Goal: Information Seeking & Learning: Learn about a topic

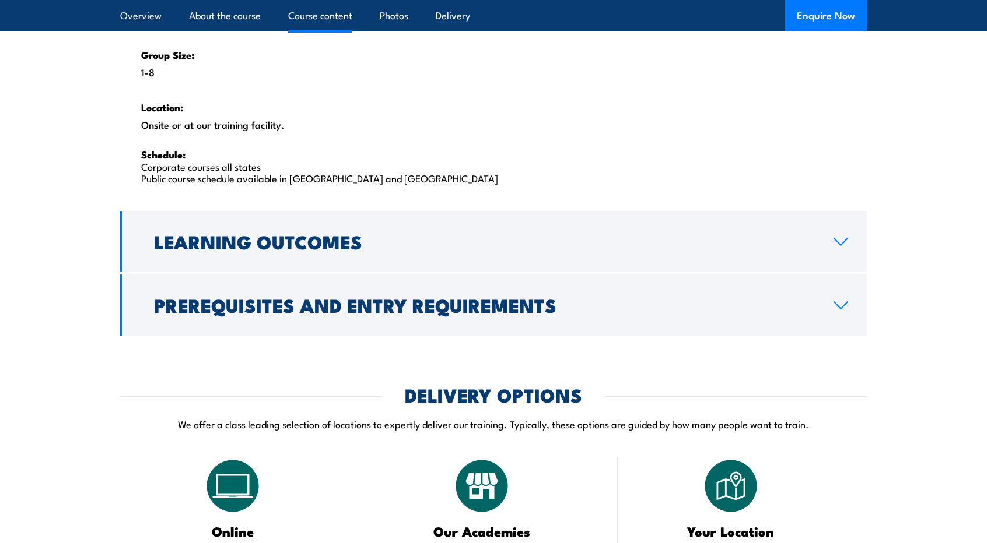
scroll to position [1907, 0]
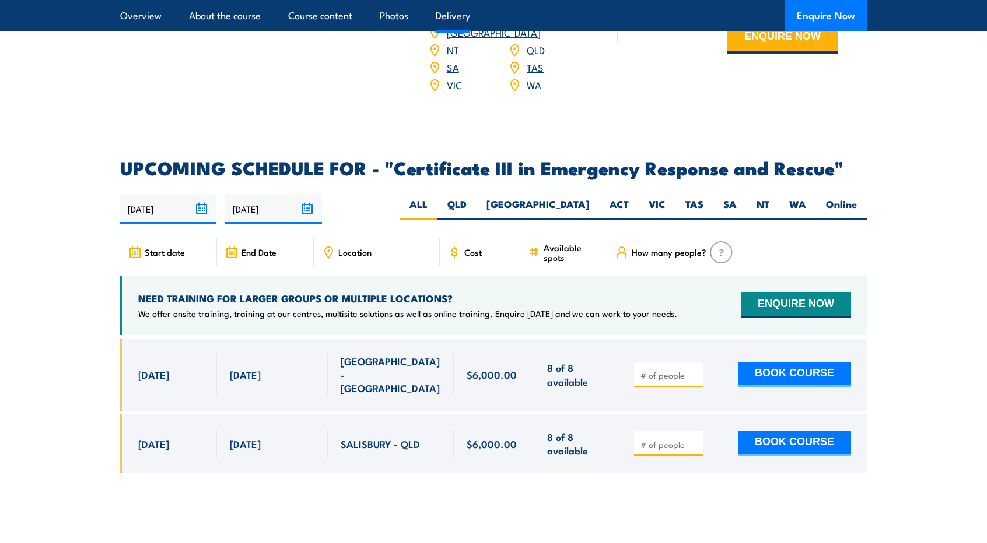
scroll to position [2616, 0]
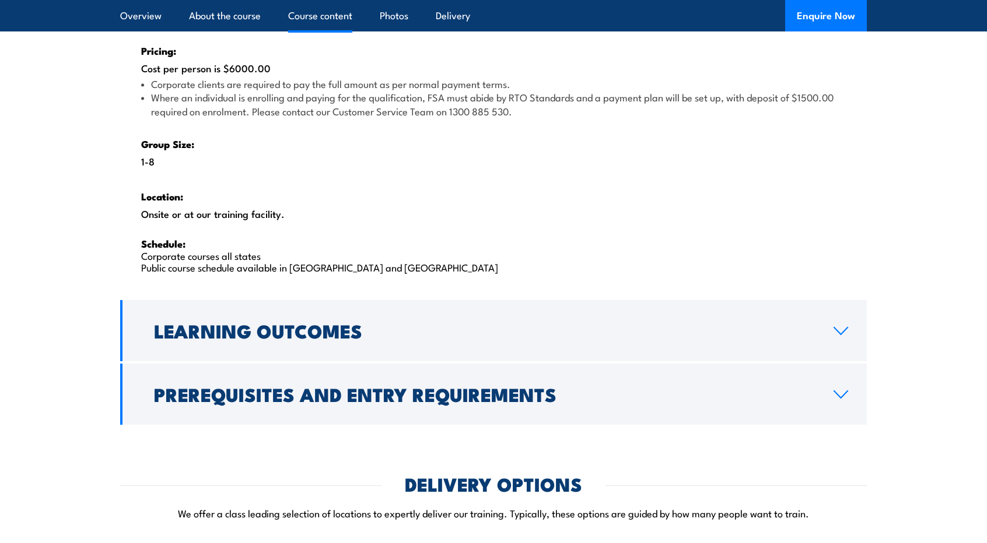
scroll to position [1812, 0]
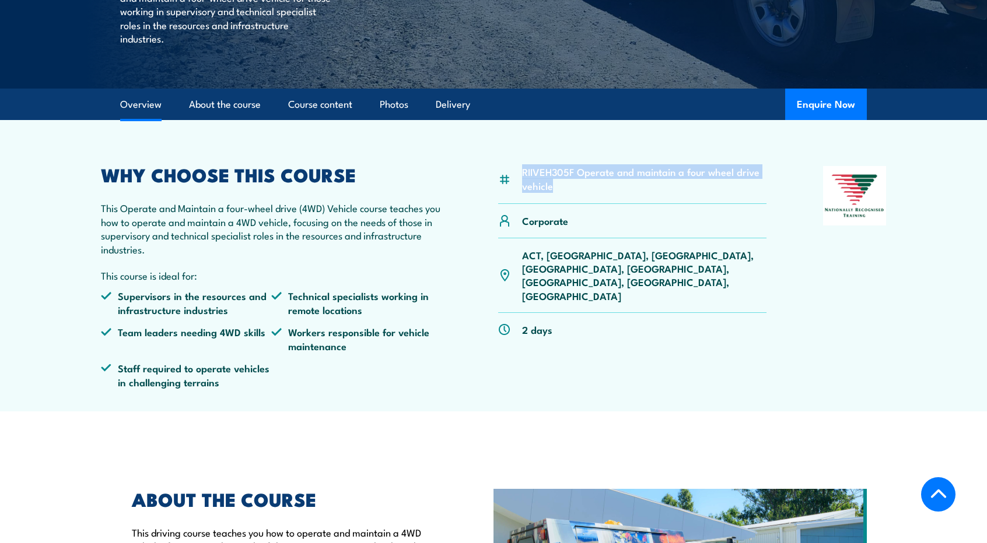
drag, startPoint x: 522, startPoint y: 169, endPoint x: 583, endPoint y: 186, distance: 63.1
click at [583, 186] on li "RIIVEH305F Operate and maintain a four wheel drive vehicle" at bounding box center [644, 178] width 244 height 27
copy li "RIIVEH305F Operate and maintain a four wheel drive vehicle"
